Goal: Task Accomplishment & Management: Use online tool/utility

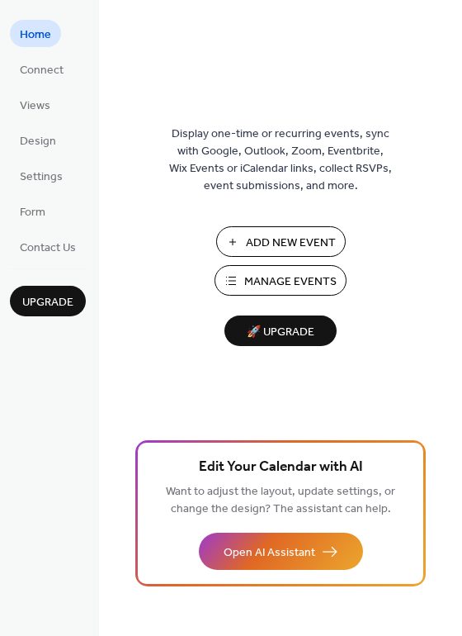
click at [313, 248] on span "Add New Event" at bounding box center [291, 242] width 90 height 17
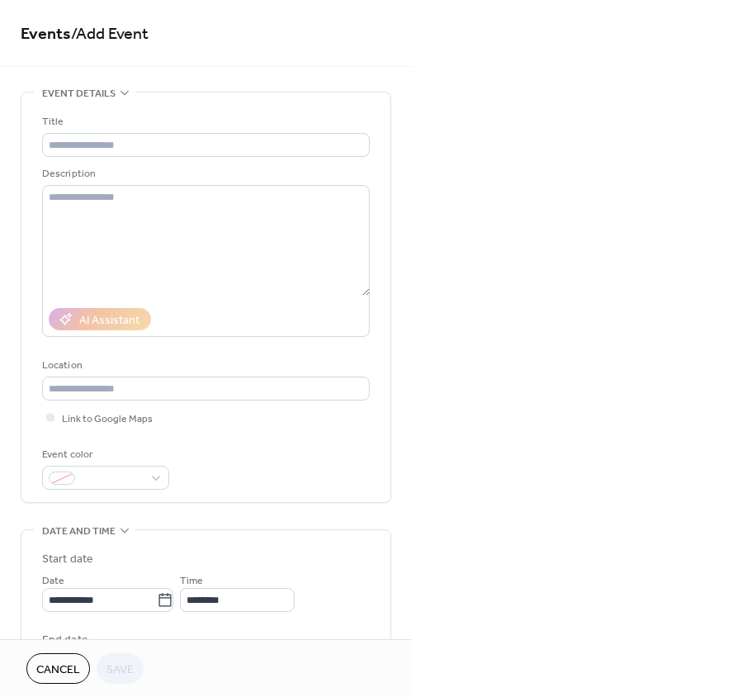
click at [64, 665] on span "Cancel" at bounding box center [58, 669] width 44 height 17
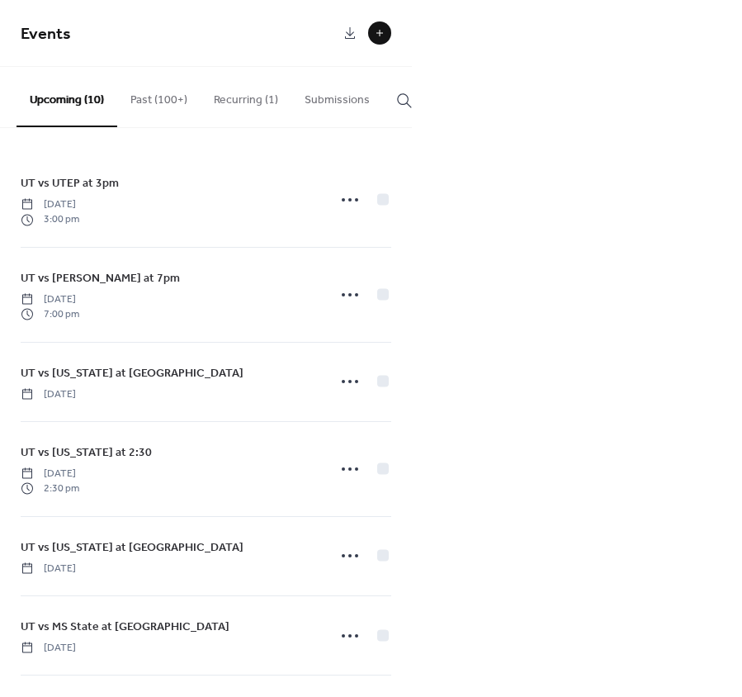
click at [383, 39] on button at bounding box center [379, 32] width 23 height 23
